Goal: Information Seeking & Learning: Find specific fact

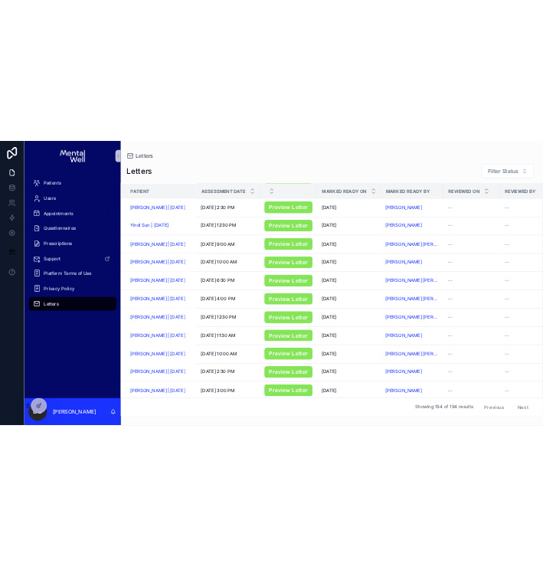
scroll to position [776, 0]
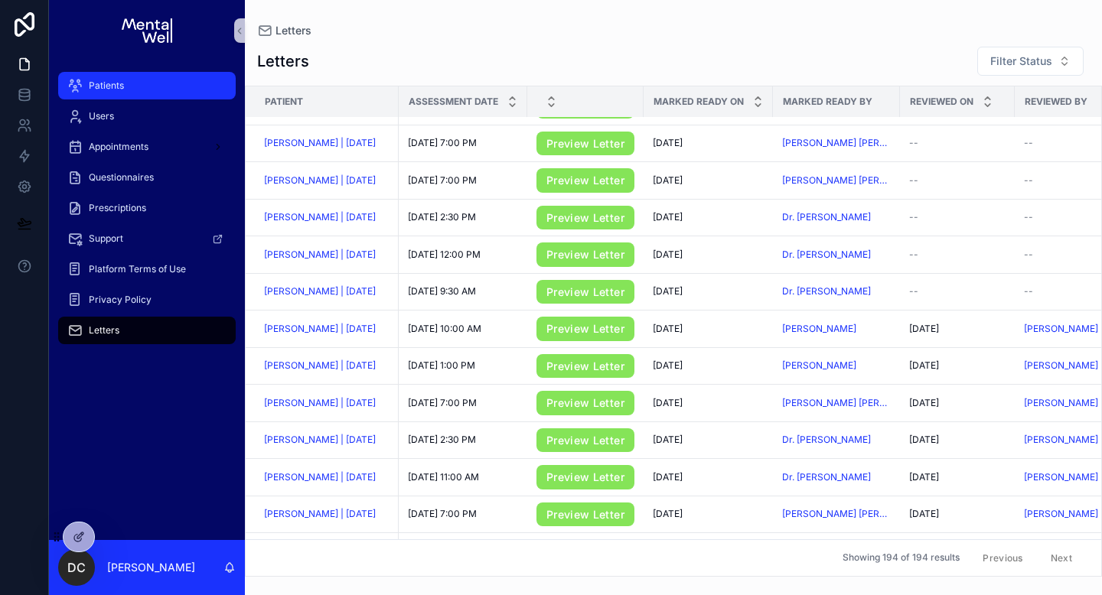
click at [145, 83] on div "Patients" at bounding box center [146, 85] width 159 height 24
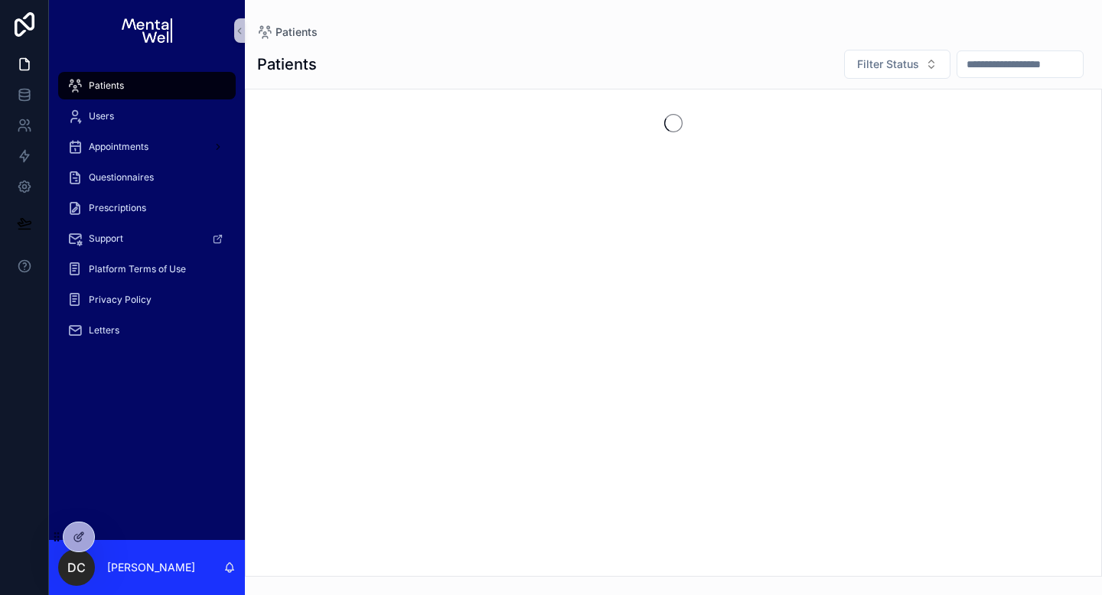
click at [990, 68] on input "scrollable content" at bounding box center [1020, 64] width 126 height 21
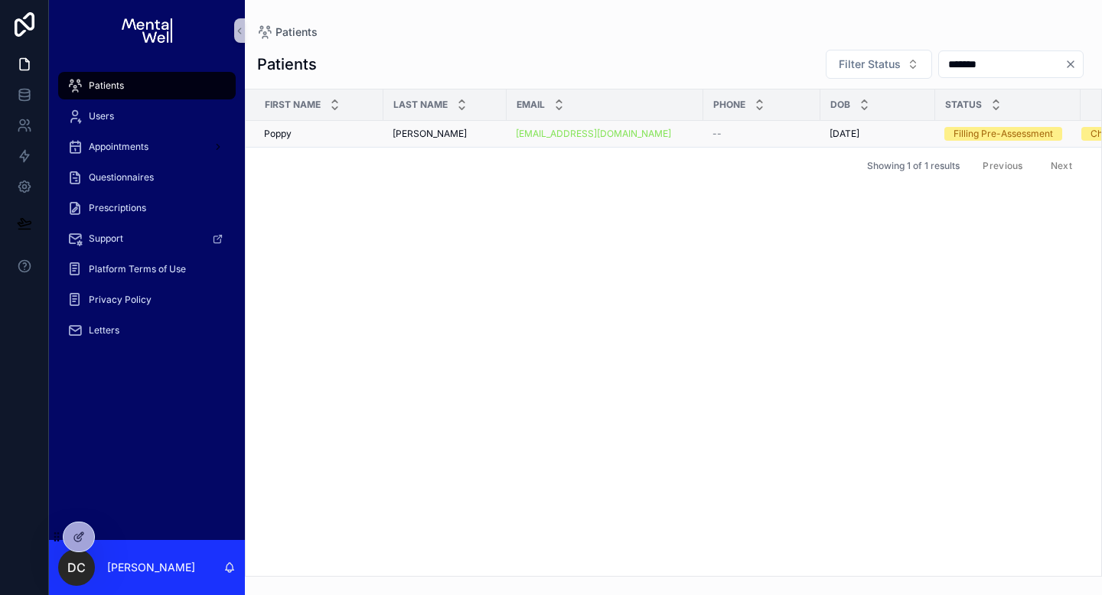
type input "*******"
click at [473, 129] on div "[PERSON_NAME] [PERSON_NAME]" at bounding box center [445, 134] width 105 height 12
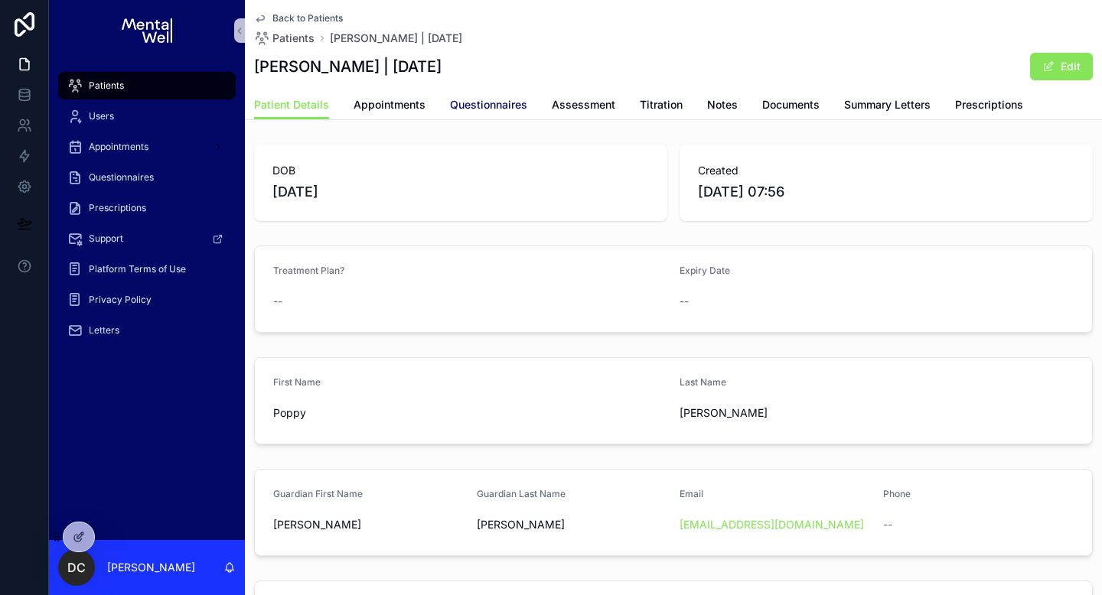
click at [468, 107] on span "Questionnaires" at bounding box center [488, 104] width 77 height 15
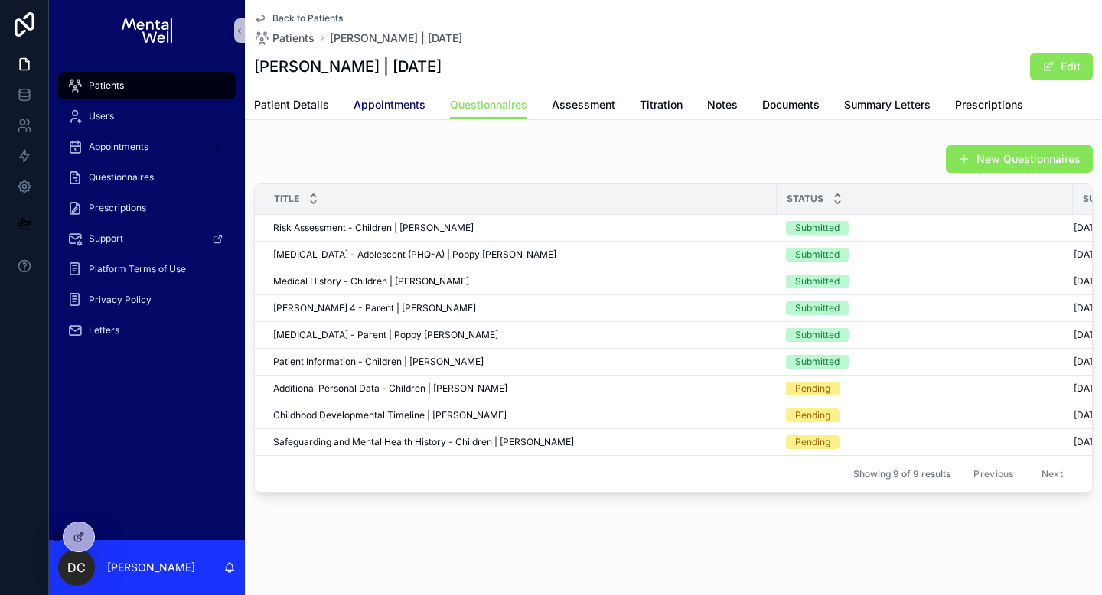
click at [383, 106] on span "Appointments" at bounding box center [390, 104] width 72 height 15
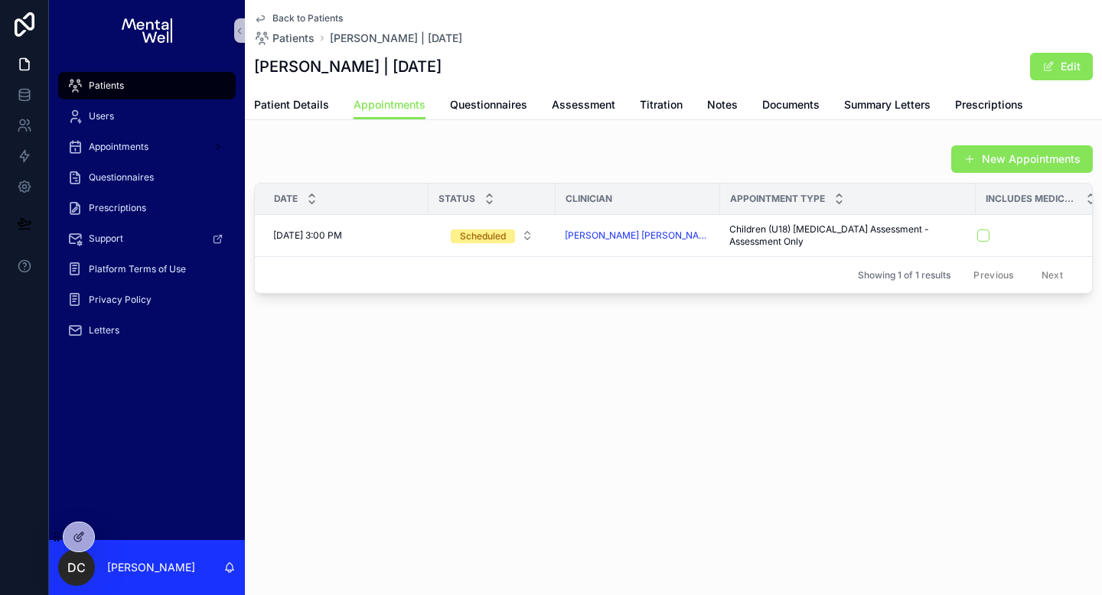
click at [89, 76] on div "Patients" at bounding box center [146, 85] width 159 height 24
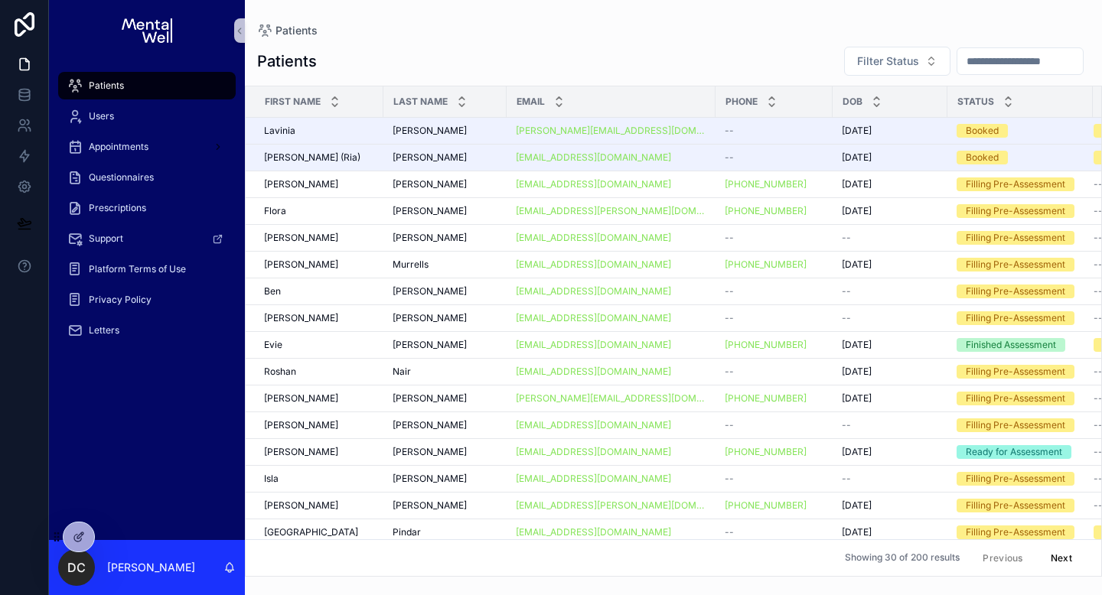
click at [957, 60] on input "scrollable content" at bounding box center [1020, 61] width 126 height 21
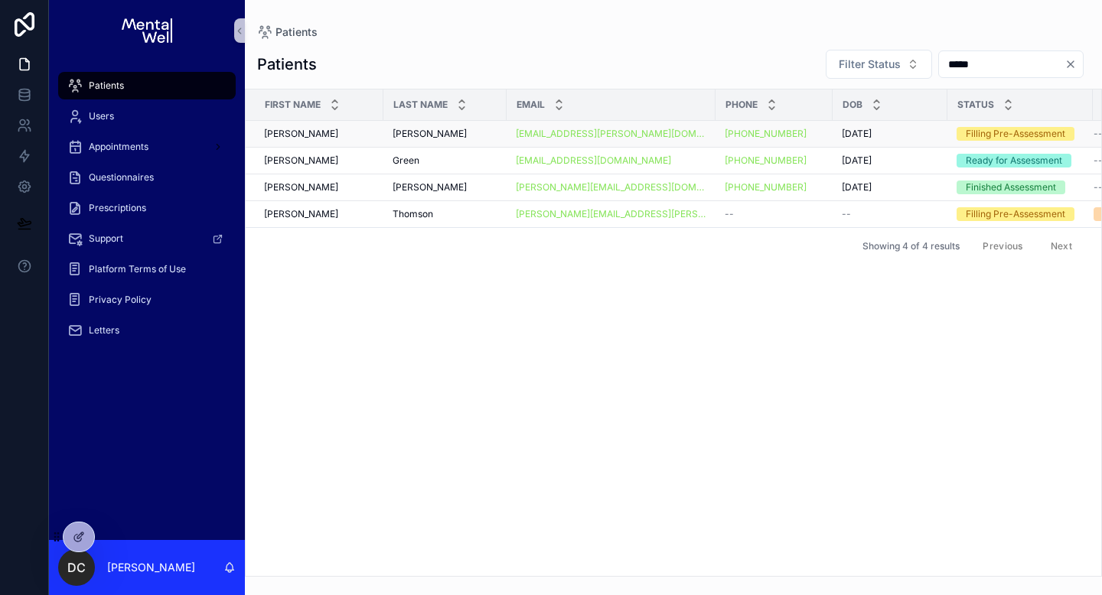
type input "*****"
click at [440, 133] on div "Burton Burton" at bounding box center [445, 134] width 105 height 12
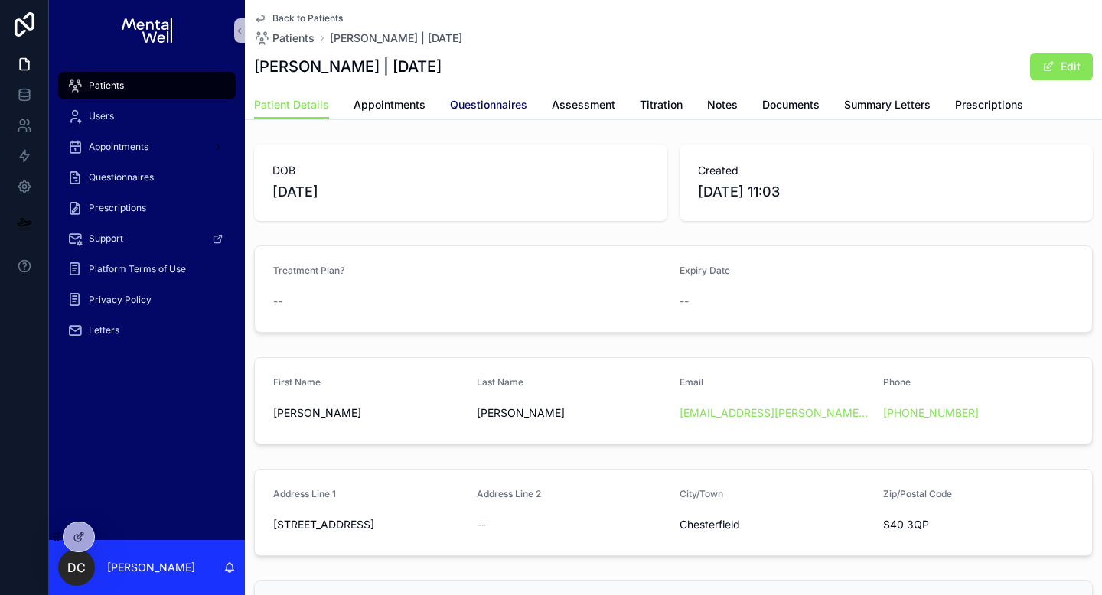
click at [498, 106] on span "Questionnaires" at bounding box center [488, 104] width 77 height 15
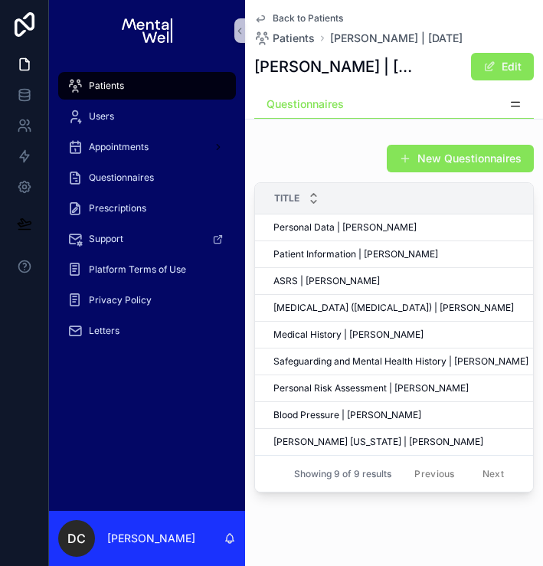
click at [181, 91] on div "Patients" at bounding box center [146, 85] width 159 height 24
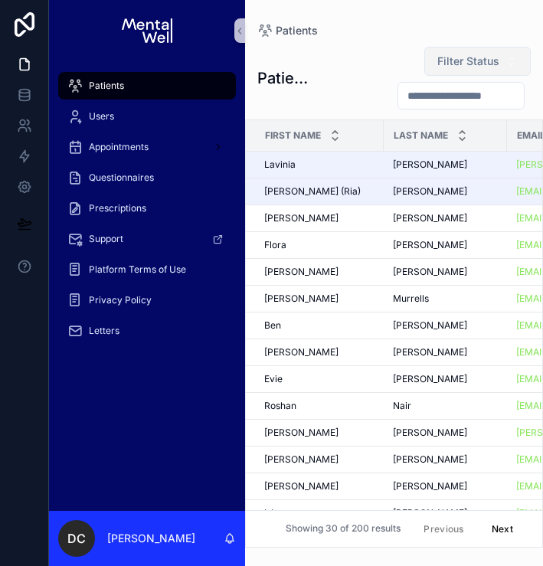
drag, startPoint x: 463, startPoint y: 94, endPoint x: 436, endPoint y: 74, distance: 33.4
click at [463, 94] on input "scrollable content" at bounding box center [461, 95] width 126 height 21
type input "*****"
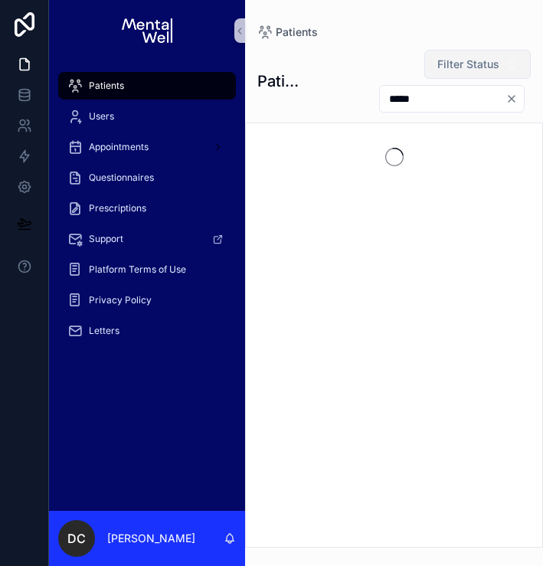
click at [437, 76] on button "Filter Status" at bounding box center [477, 64] width 106 height 29
click at [437, 75] on button "Filter Status" at bounding box center [477, 64] width 106 height 29
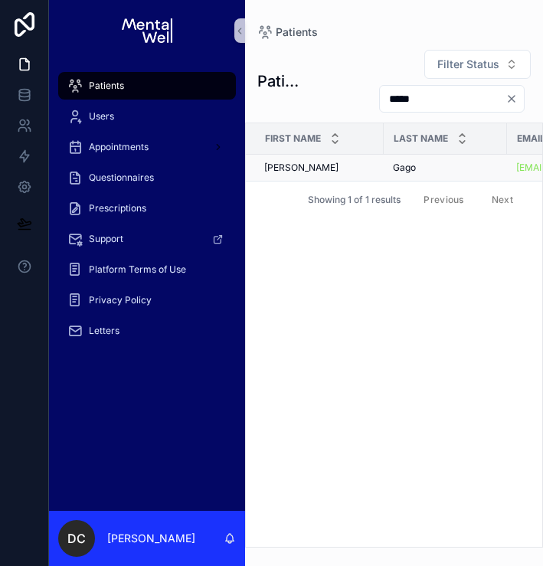
click at [343, 171] on div "Donna Donna" at bounding box center [319, 167] width 110 height 12
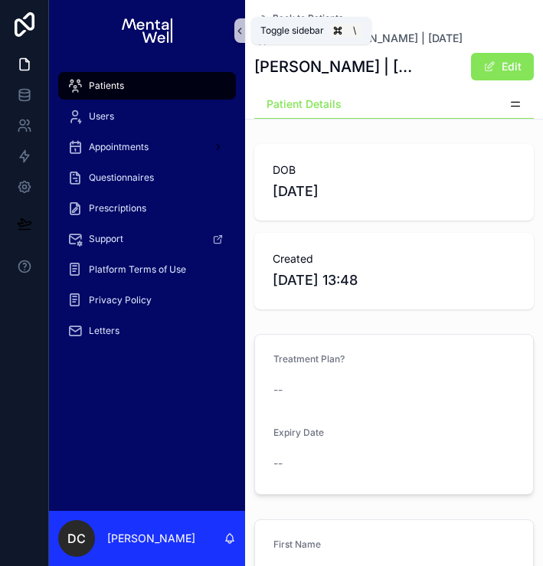
click at [242, 31] on icon "scrollable content" at bounding box center [239, 30] width 11 height 11
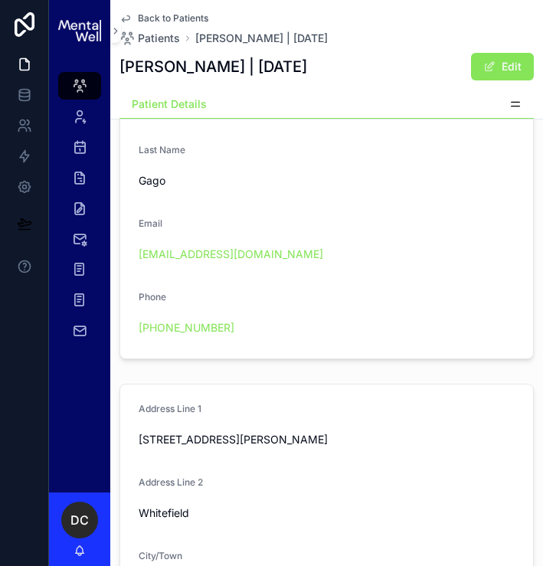
scroll to position [474, 0]
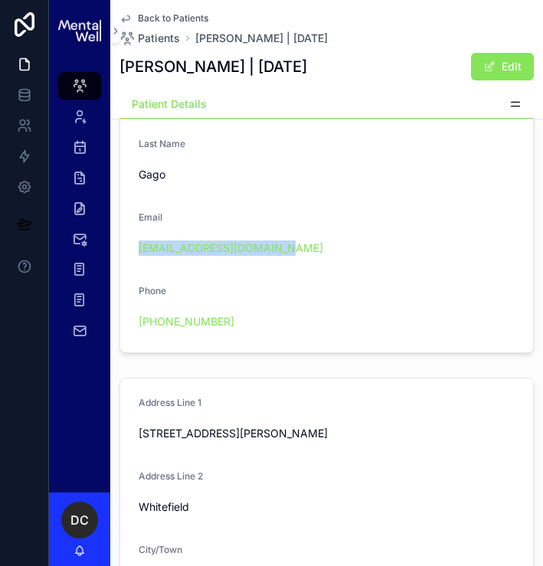
drag, startPoint x: 227, startPoint y: 70, endPoint x: 306, endPoint y: 69, distance: 78.8
click at [306, 69] on h1 "Donna Gago | 04/07/1980" at bounding box center [213, 66] width 188 height 21
copy h1 "04/07/1980"
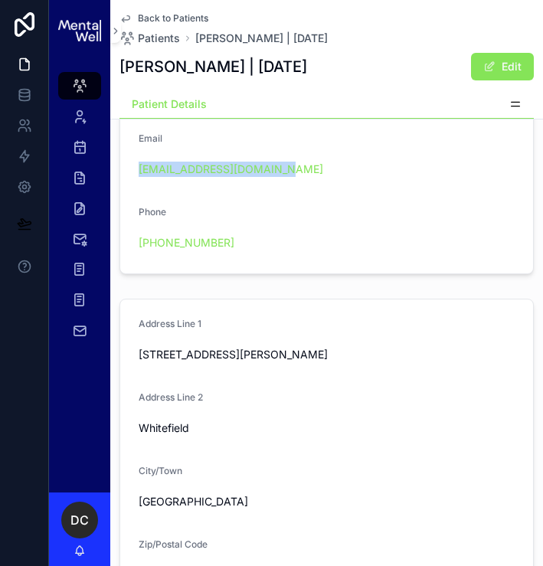
scroll to position [763, 0]
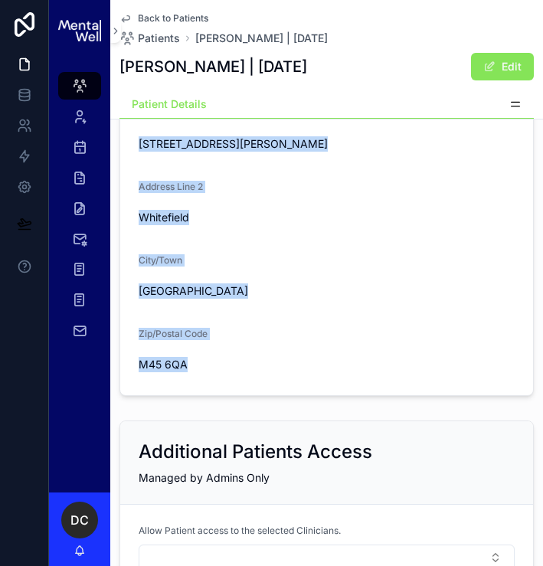
drag, startPoint x: 141, startPoint y: 144, endPoint x: 206, endPoint y: 360, distance: 225.4
click at [206, 360] on form "Address Line 1 42 Nuttall Avenue Address Line 2 Whitefield City/Town Manchester…" at bounding box center [326, 242] width 413 height 306
copy form "42 Nuttall Avenue Address Line 2 Whitefield City/Town Manchester Zip/Postal Cod…"
click at [84, 85] on icon "scrollable content" at bounding box center [79, 85] width 15 height 15
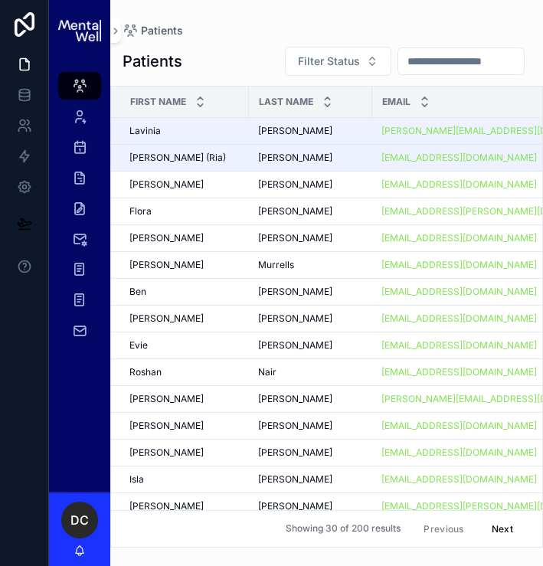
click at [458, 69] on input "scrollable content" at bounding box center [461, 61] width 126 height 21
type input "******"
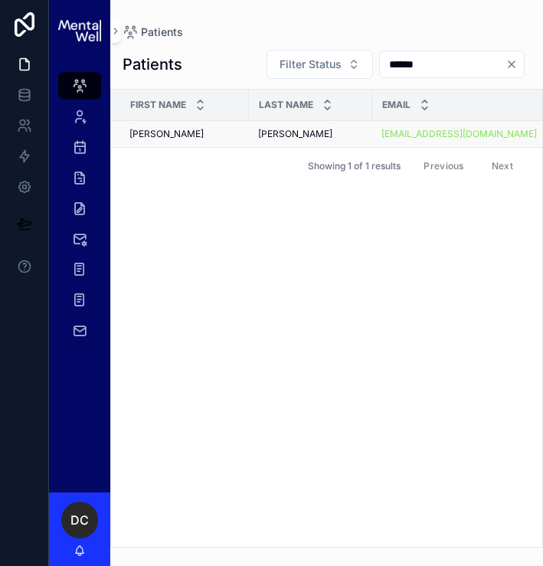
click at [226, 135] on div "Kerrie Kerrie" at bounding box center [184, 134] width 110 height 12
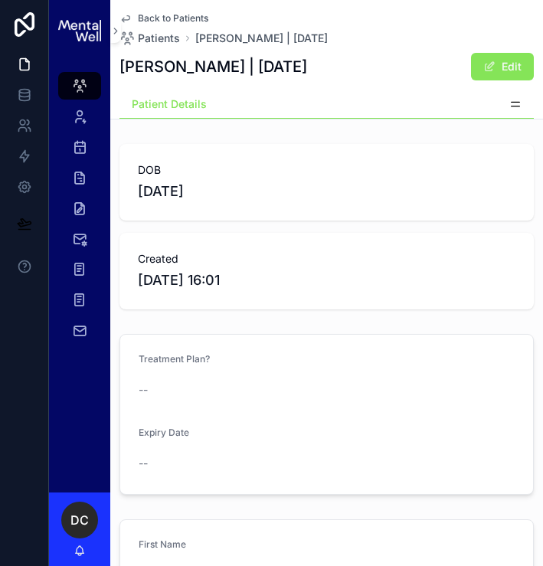
drag, startPoint x: 208, startPoint y: 68, endPoint x: 302, endPoint y: 70, distance: 93.4
click at [302, 70] on div "Kerrie Jay | 05/08/1982 Edit" at bounding box center [326, 66] width 414 height 29
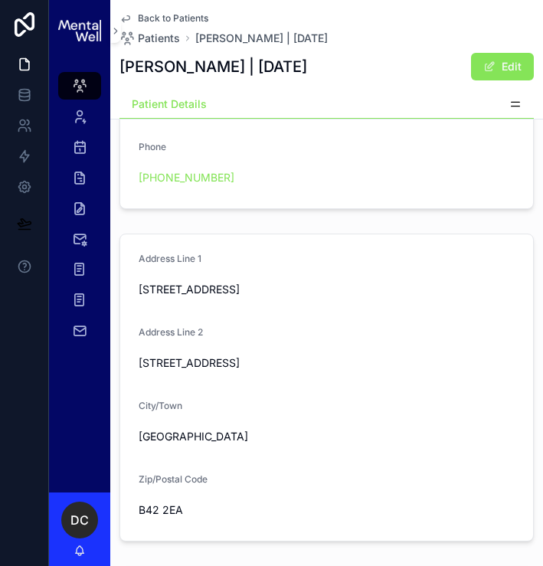
scroll to position [642, 0]
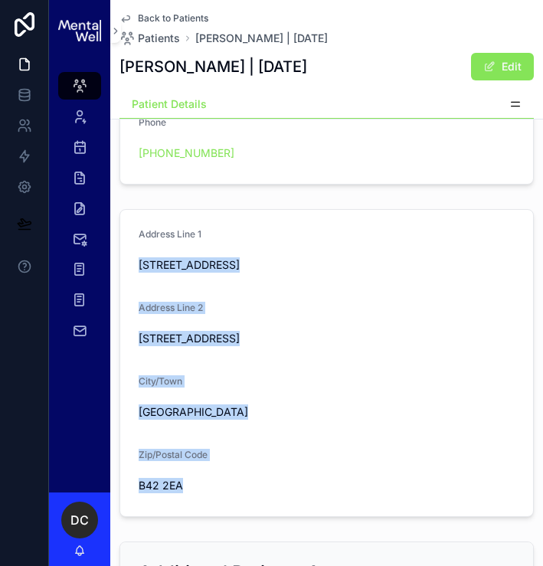
drag, startPoint x: 140, startPoint y: 262, endPoint x: 213, endPoint y: 498, distance: 247.4
click at [213, 498] on form "Address Line 1 36 Fowlmere Road Address Line 2 36 fowlmere road City/Town Birmi…" at bounding box center [326, 363] width 413 height 306
copy form "36 Fowlmere Road Address Line 2 36 fowlmere road City/Town Birmingham Zip/Posta…"
click at [79, 84] on icon "scrollable content" at bounding box center [79, 85] width 15 height 15
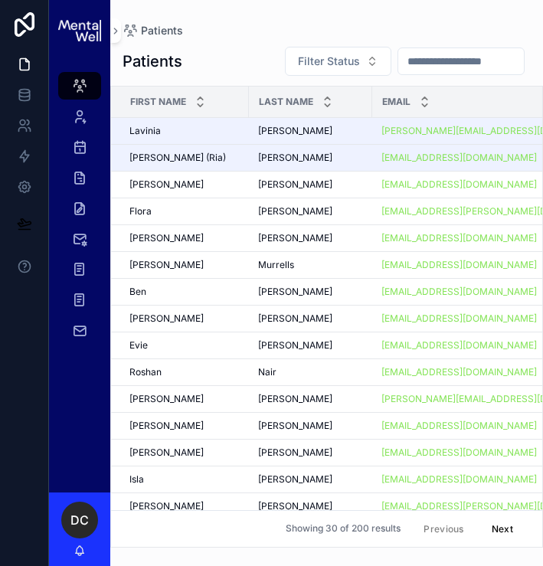
click at [461, 59] on input "scrollable content" at bounding box center [461, 61] width 126 height 21
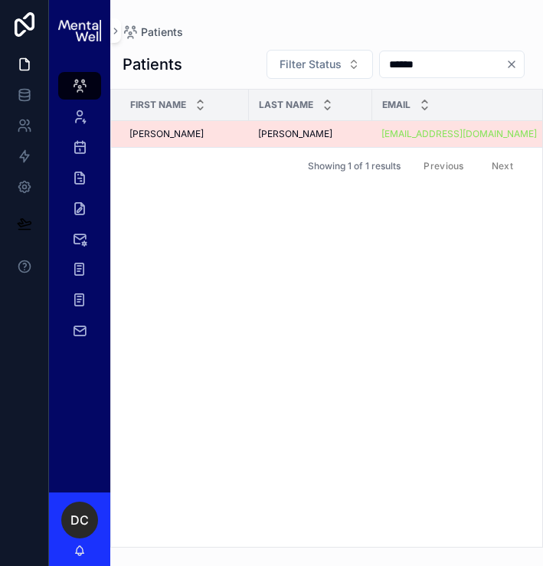
type input "******"
click at [243, 127] on td "Joshua Joshua" at bounding box center [180, 134] width 138 height 27
click at [235, 139] on div "Joshua Joshua" at bounding box center [184, 134] width 110 height 12
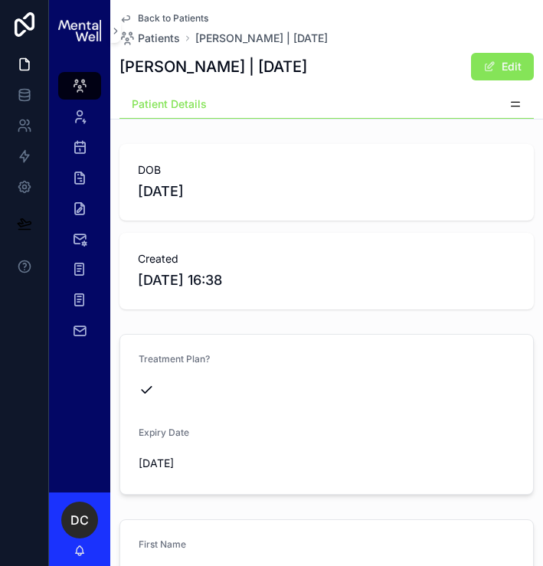
drag, startPoint x: 269, startPoint y: 71, endPoint x: 336, endPoint y: 71, distance: 66.6
click at [307, 71] on h1 "Joshua Bannister | 18/11/2009" at bounding box center [213, 66] width 188 height 21
drag, startPoint x: 281, startPoint y: 67, endPoint x: 339, endPoint y: 67, distance: 58.2
click at [339, 67] on div "Joshua Bannister | 18/11/2009 Edit" at bounding box center [326, 66] width 414 height 29
copy h1 "18/11/2009"
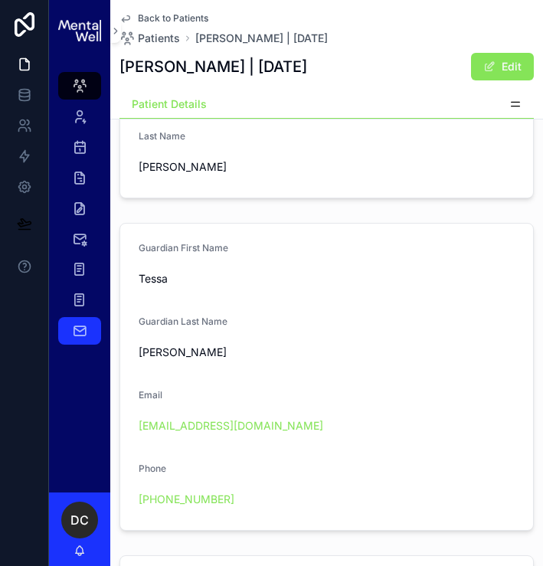
scroll to position [558, 0]
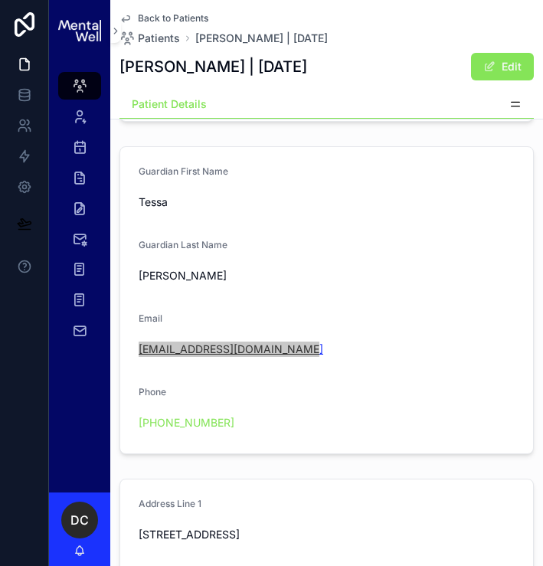
copy link "tessa_mathieson@hotmail.com"
copy link "+44 7855 238060"
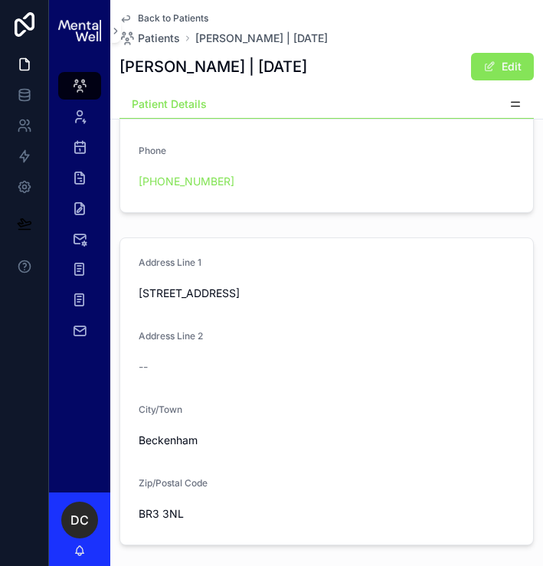
scroll to position [935, 0]
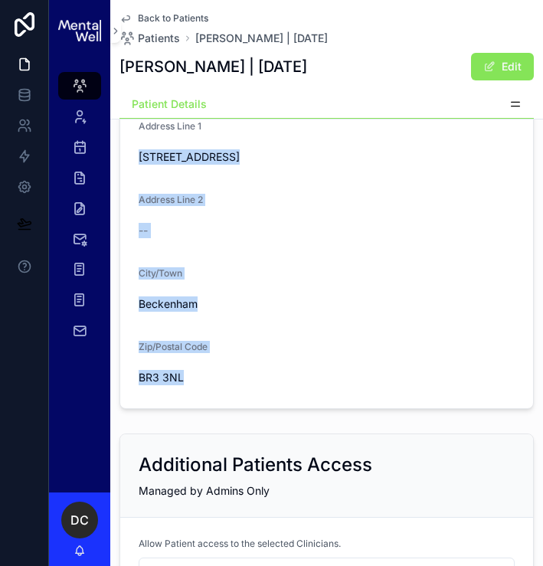
drag, startPoint x: 138, startPoint y: 156, endPoint x: 205, endPoint y: 375, distance: 229.0
click at [205, 375] on form "Address Line 1 157 Village Way Address Line 2 -- City/Town Beckenham Zip/Postal…" at bounding box center [326, 255] width 413 height 306
copy form "157 Village Way Address Line 2 -- City/Town Beckenham Zip/Postal Code BR3 3NL"
click at [77, 89] on icon "scrollable content" at bounding box center [79, 85] width 15 height 15
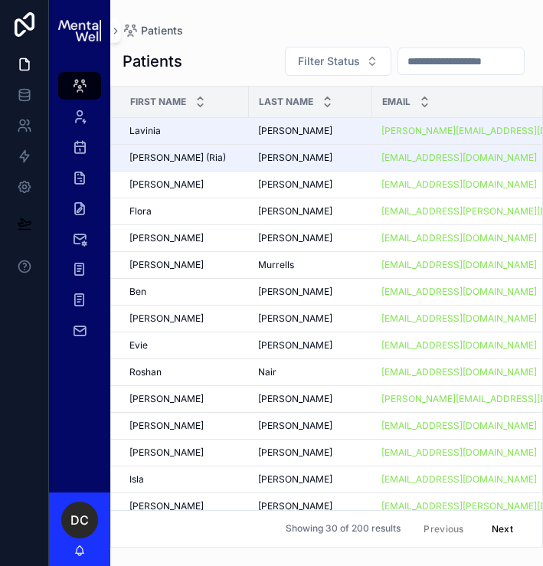
click at [477, 65] on input "scrollable content" at bounding box center [461, 61] width 126 height 21
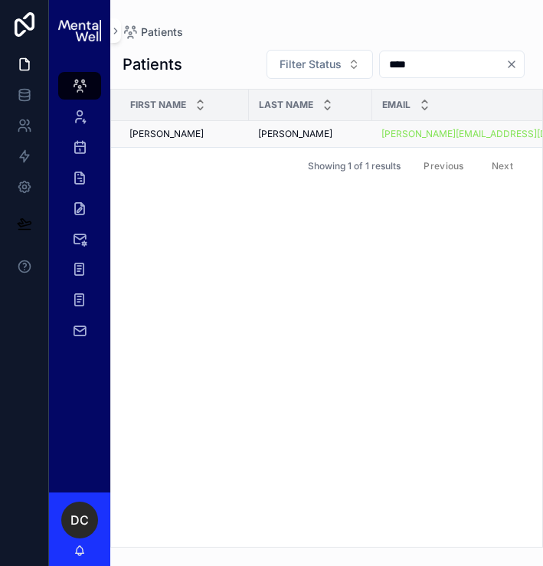
type input "****"
click at [231, 140] on td "Noah Noah" at bounding box center [180, 134] width 138 height 27
click at [233, 135] on div "Noah Noah" at bounding box center [184, 134] width 110 height 12
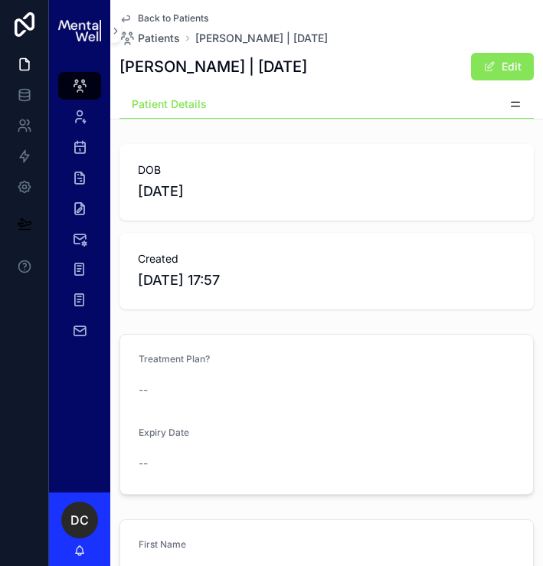
drag, startPoint x: 228, startPoint y: 69, endPoint x: 302, endPoint y: 60, distance: 74.7
click at [302, 60] on h1 "[PERSON_NAME] | [DATE]" at bounding box center [213, 66] width 188 height 21
copy h1 "[DATE]"
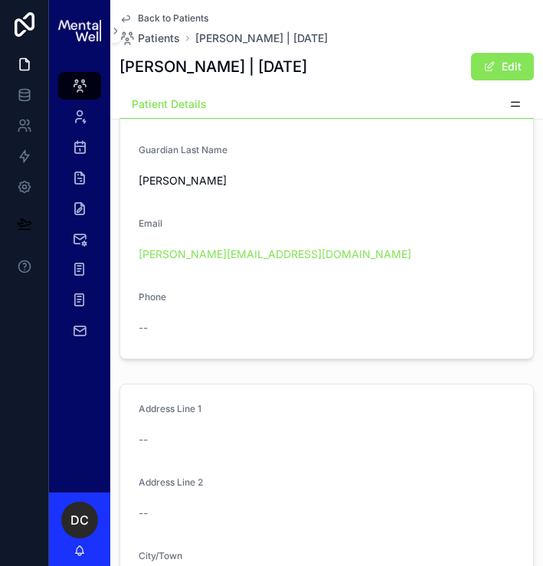
scroll to position [706, 0]
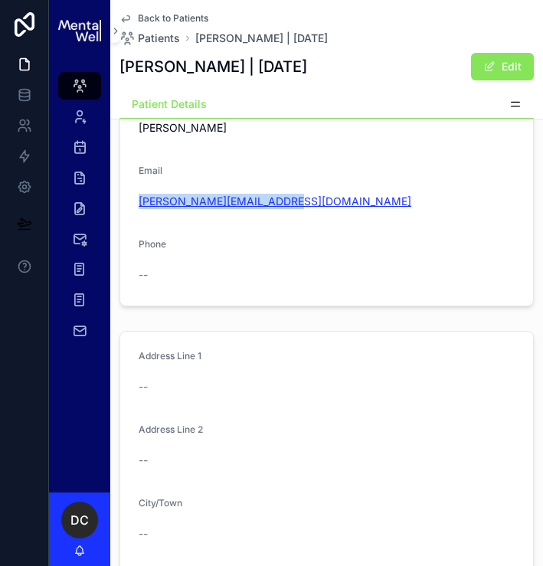
copy link "[PERSON_NAME][EMAIL_ADDRESS][DOMAIN_NAME]"
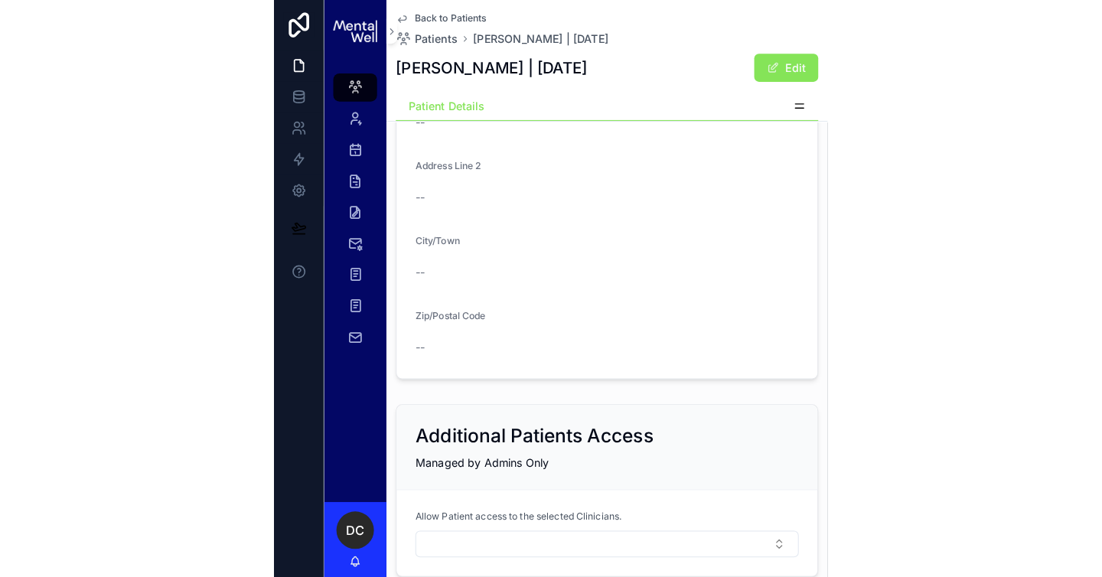
scroll to position [0, 0]
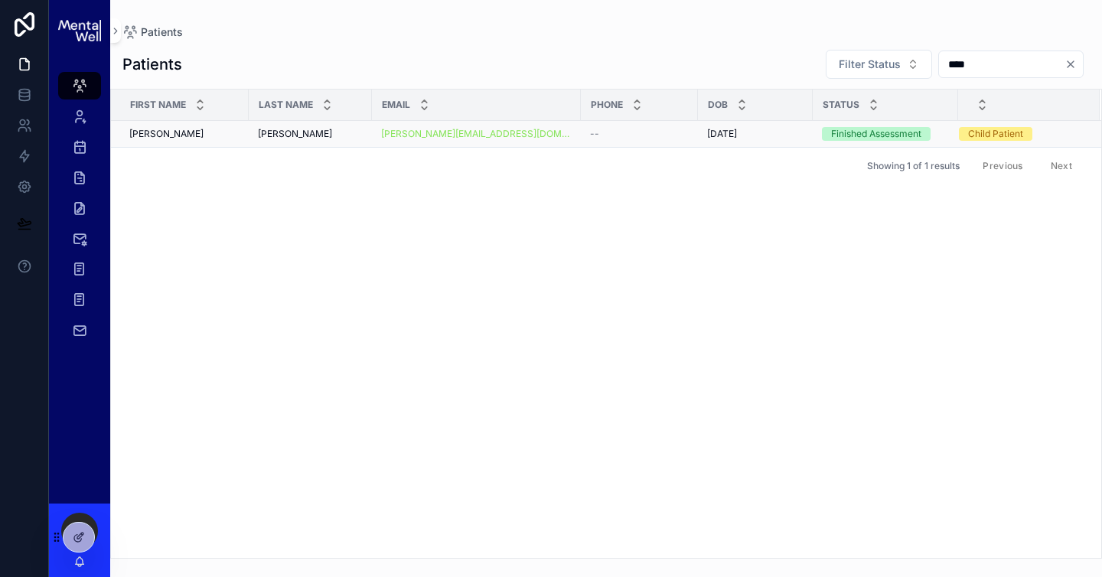
click at [279, 130] on span "[PERSON_NAME]" at bounding box center [295, 134] width 74 height 12
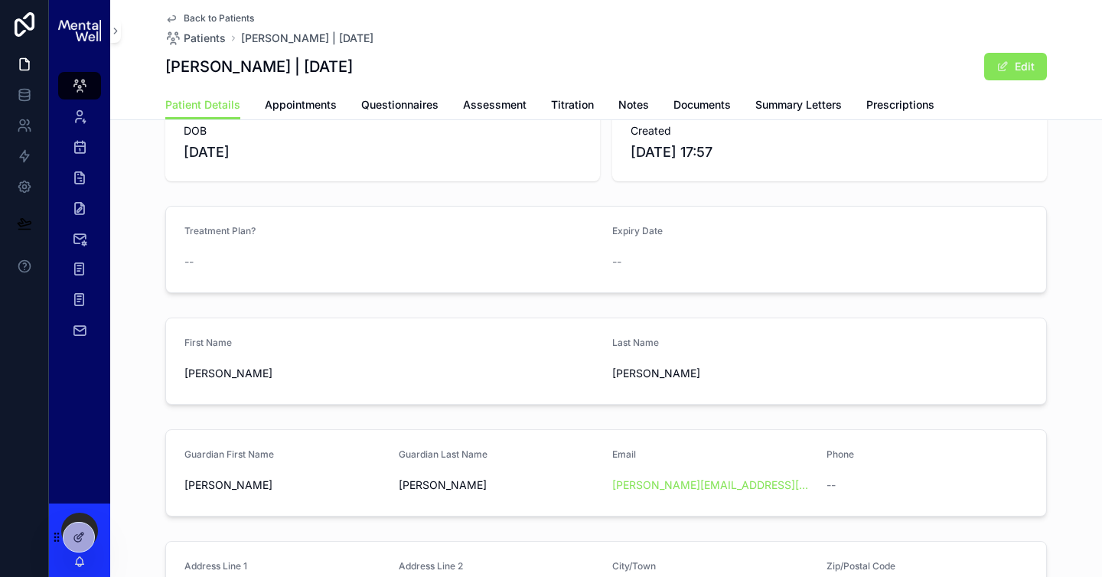
scroll to position [246, 0]
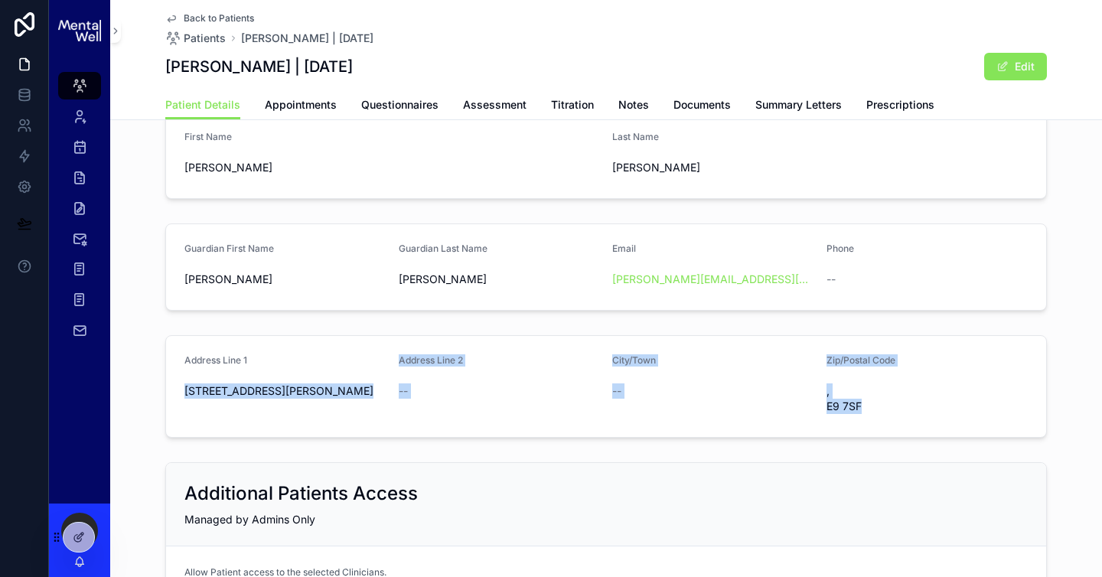
drag, startPoint x: 178, startPoint y: 392, endPoint x: 866, endPoint y: 406, distance: 687.4
click at [866, 406] on form "Address Line 1 11A KING EDWARD`S ROAD Address Line 2 -- City/Town -- Zip/Postal…" at bounding box center [606, 386] width 880 height 101
click at [866, 406] on span ", E9 7SF" at bounding box center [928, 398] width 202 height 31
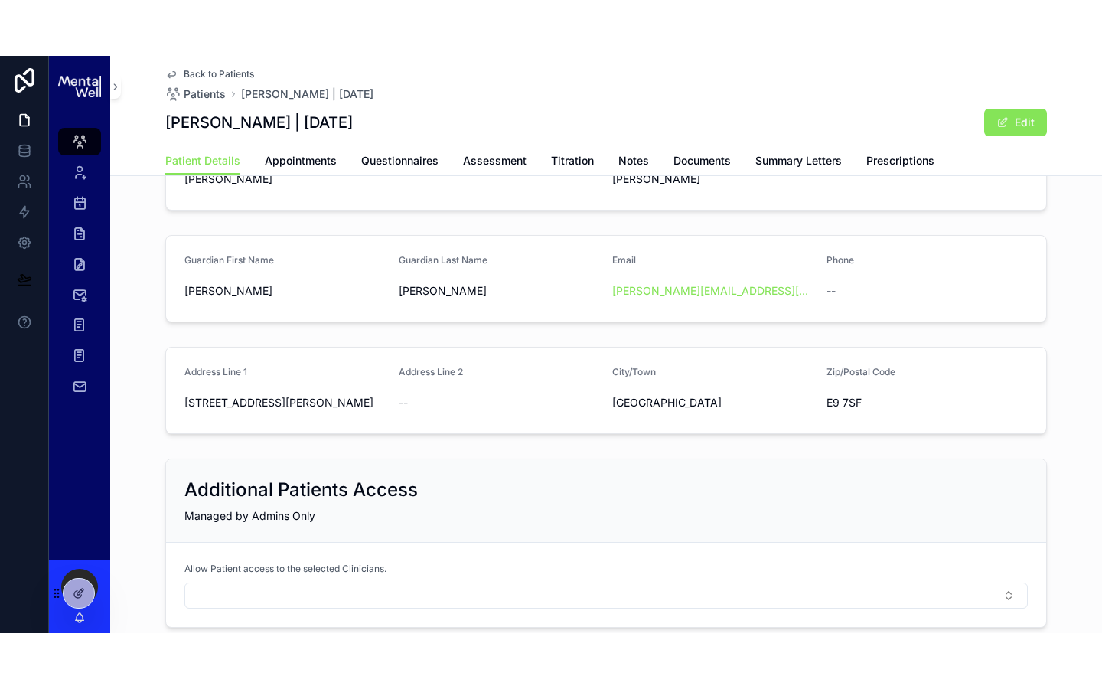
scroll to position [377, 0]
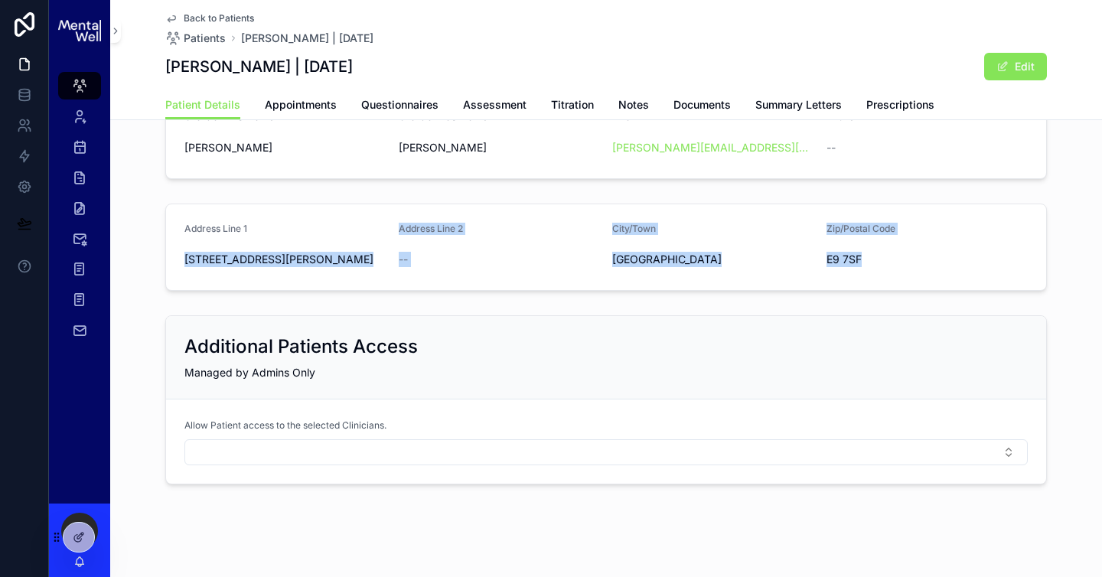
drag, startPoint x: 177, startPoint y: 263, endPoint x: 856, endPoint y: 259, distance: 679.6
click at [856, 259] on form "Address Line 1 11A [PERSON_NAME]`S ROAD Address Line 2 -- City/Town [GEOGRAPHIC…" at bounding box center [606, 247] width 880 height 86
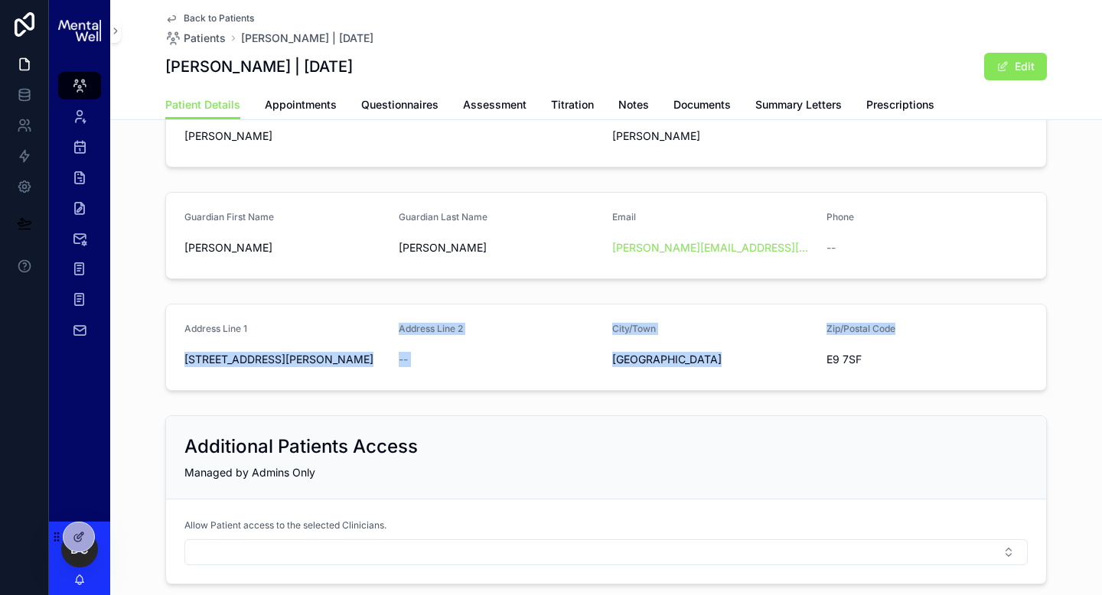
scroll to position [370, 0]
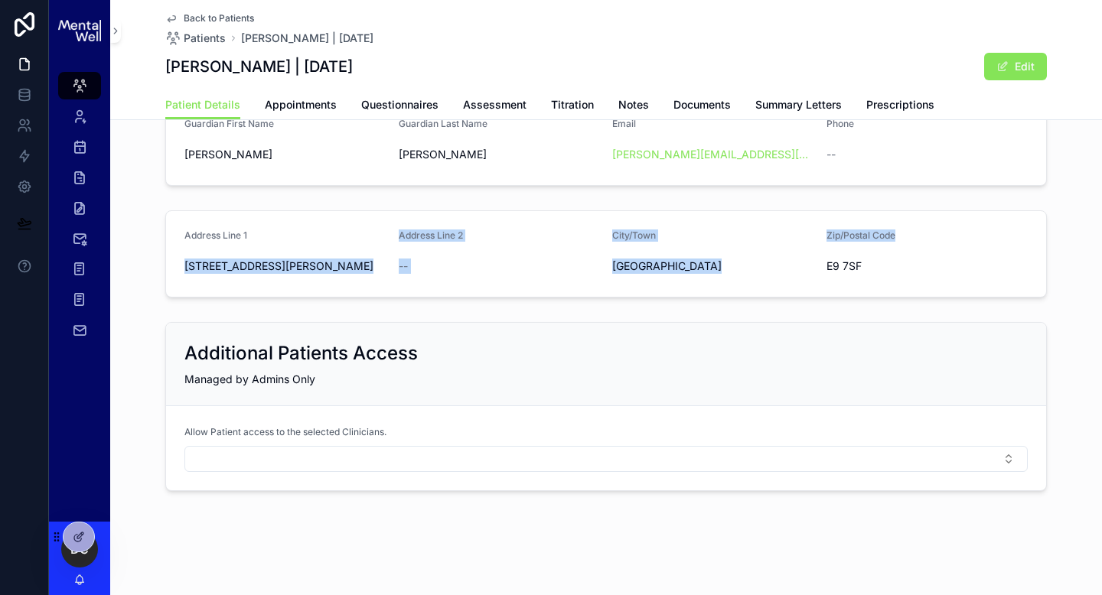
click at [437, 305] on div "DOB [DEMOGRAPHIC_DATA] Created [DATE] 17:57 Treatment Plan? -- Expiry Date -- F…" at bounding box center [606, 132] width 992 height 729
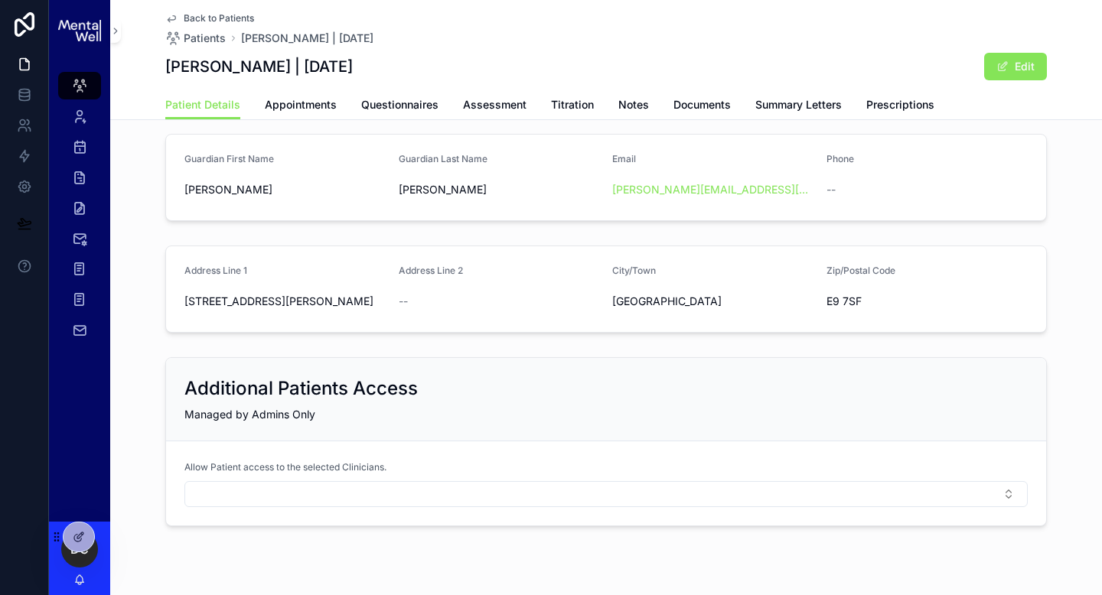
scroll to position [317, 0]
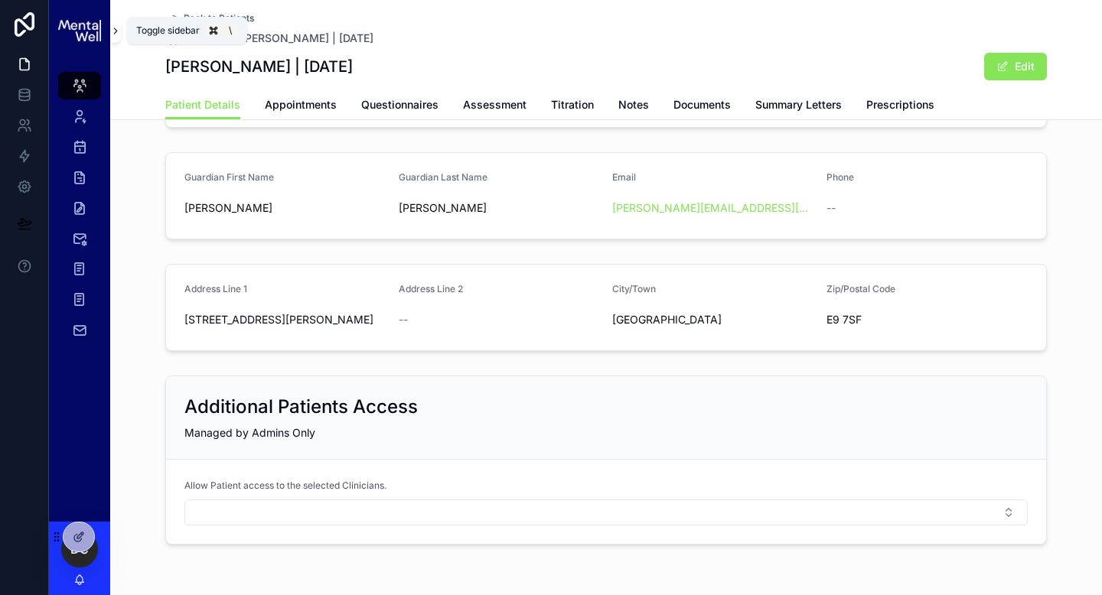
click at [117, 38] on button "scrollable content" at bounding box center [115, 30] width 11 height 24
